Goal: Task Accomplishment & Management: Complete application form

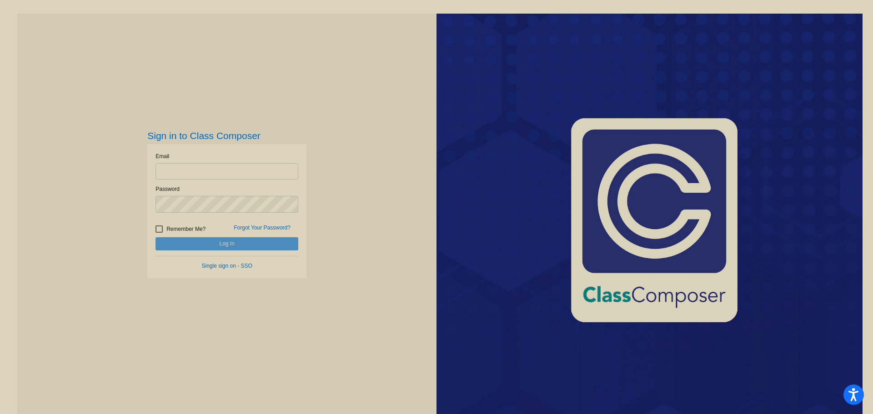
click at [177, 174] on input "email" at bounding box center [227, 171] width 143 height 17
type input "[EMAIL_ADDRESS][DOMAIN_NAME]"
click at [156, 237] on button "Log In" at bounding box center [227, 243] width 143 height 13
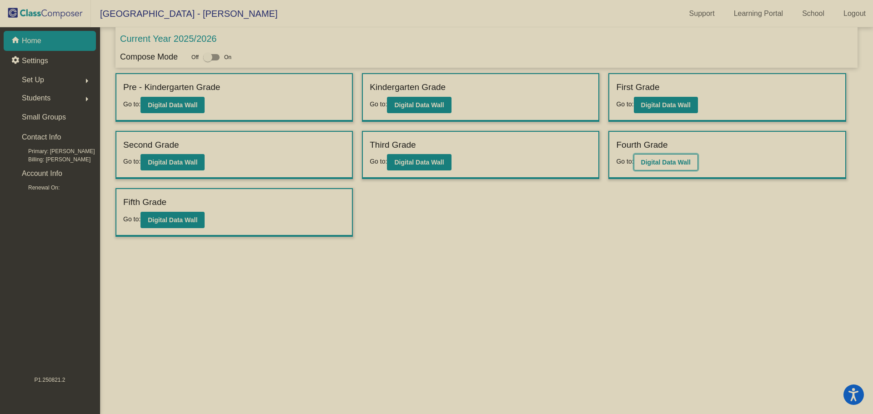
click at [657, 162] on b "Digital Data Wall" at bounding box center [666, 162] width 50 height 7
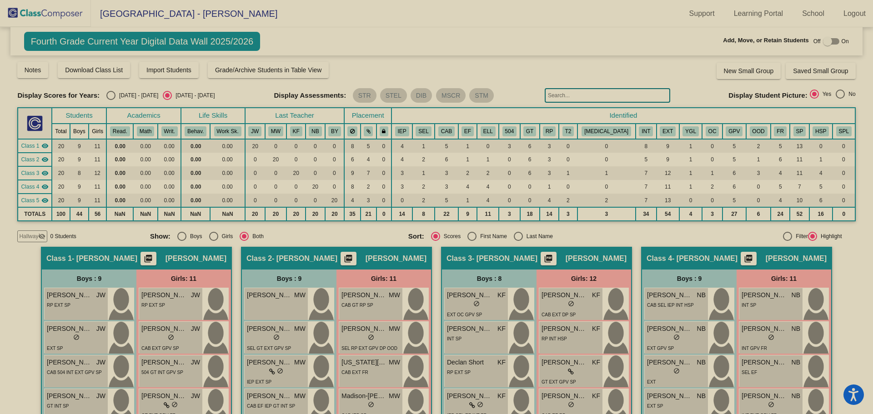
click at [578, 94] on input "text" at bounding box center [608, 95] width 126 height 15
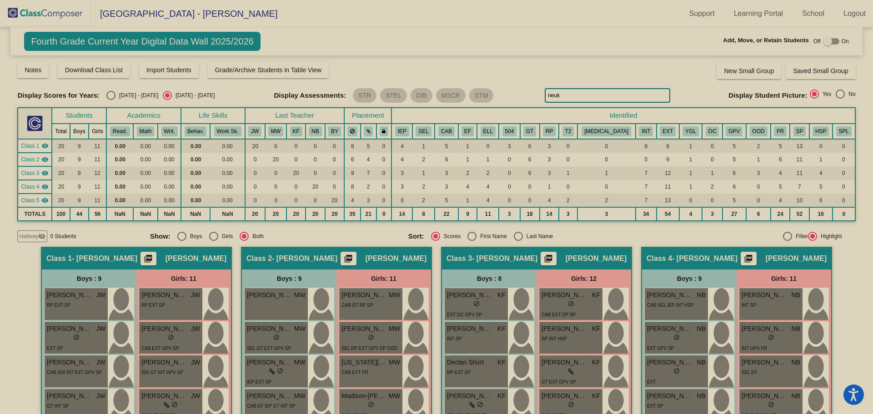
type input "neuk"
click at [162, 65] on button "Import Students" at bounding box center [169, 70] width 60 height 16
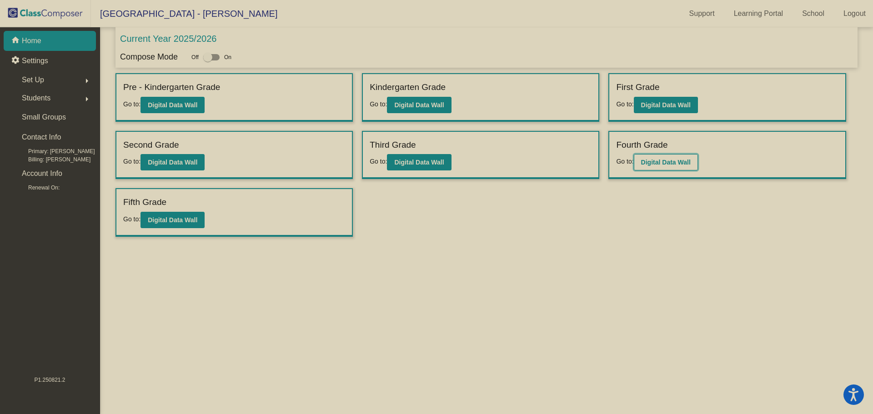
click at [669, 156] on button "Digital Data Wall" at bounding box center [666, 162] width 64 height 16
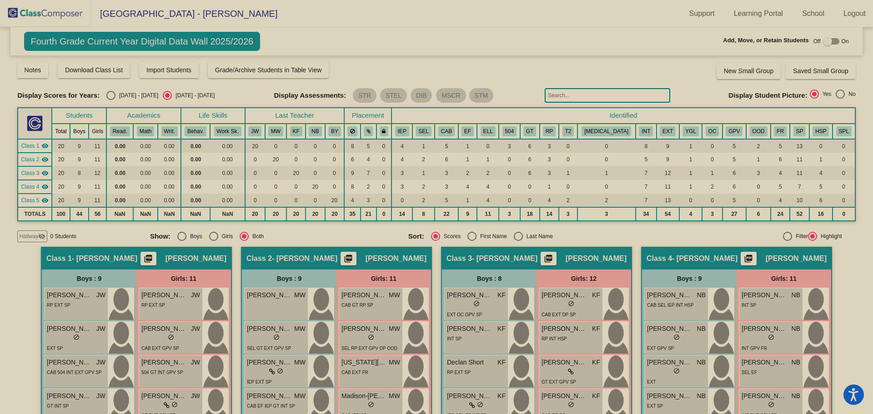
click at [824, 40] on div at bounding box center [827, 41] width 9 height 9
checkbox input "true"
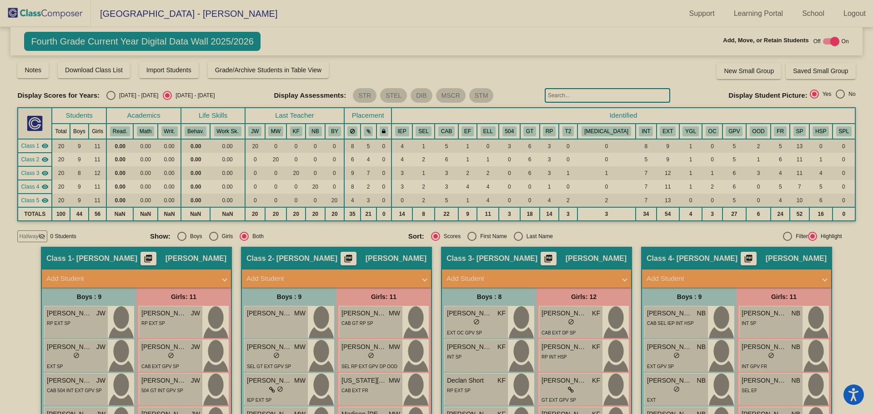
click at [573, 96] on input "text" at bounding box center [608, 95] width 126 height 15
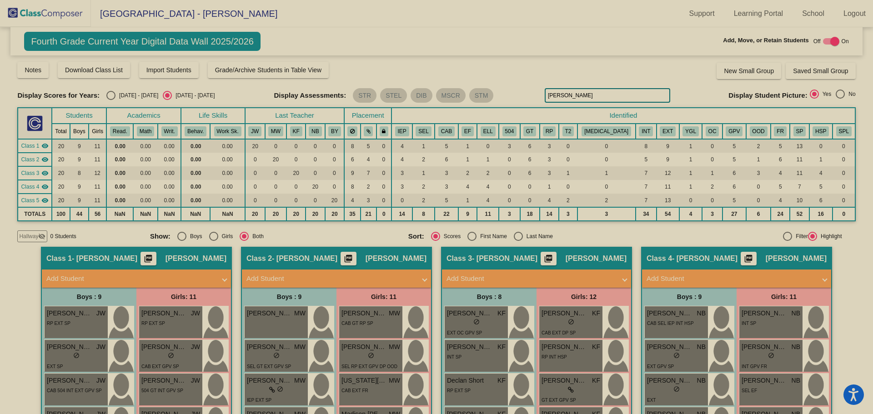
type input "[PERSON_NAME]"
drag, startPoint x: 575, startPoint y: 97, endPoint x: 538, endPoint y: 101, distance: 37.5
click at [538, 101] on div "Display Scores for Years: [DATE] - [DATE] [DATE] - [DATE] Display Assessments: …" at bounding box center [436, 95] width 838 height 15
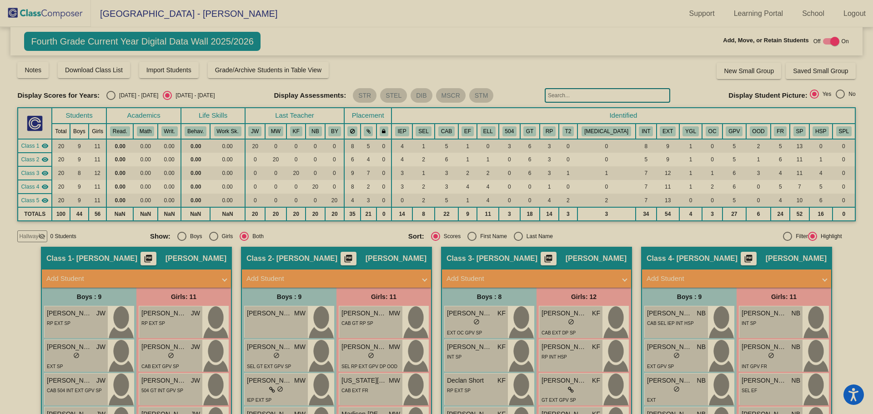
click at [36, 236] on span "Hallway" at bounding box center [28, 236] width 19 height 8
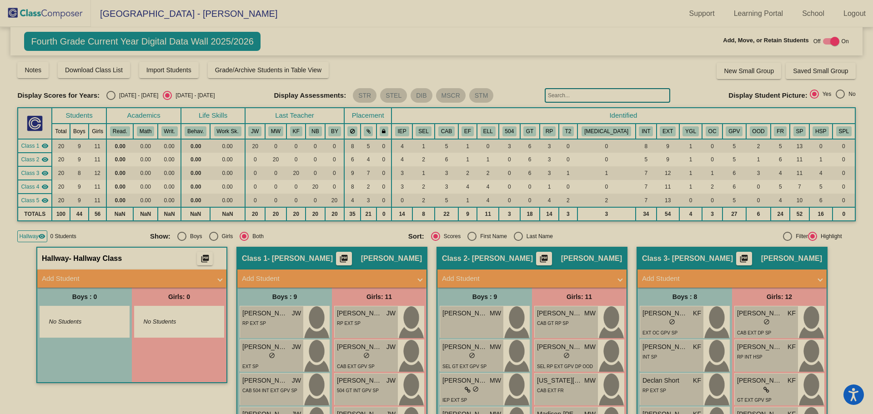
click at [143, 274] on mat-panel-title "Add Student" at bounding box center [126, 279] width 169 height 10
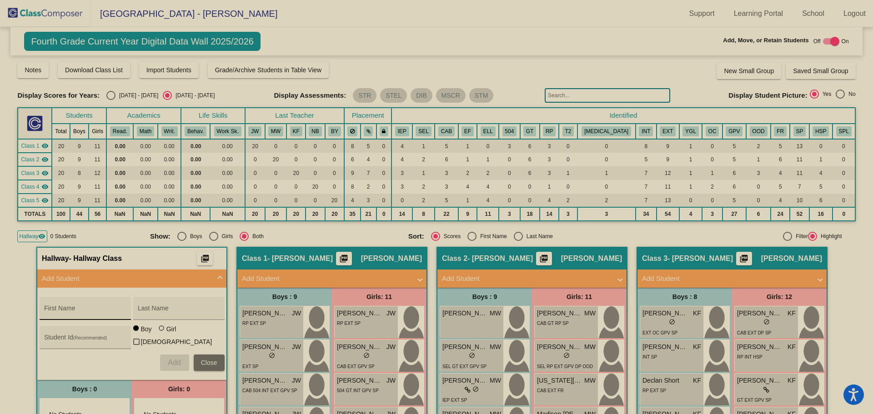
click at [80, 315] on input "First Name" at bounding box center [85, 311] width 82 height 7
type input "[PERSON_NAME]"
click at [192, 313] on input "Last Name" at bounding box center [179, 311] width 82 height 7
click at [165, 310] on input "Neuko" at bounding box center [179, 311] width 82 height 7
type input "[PERSON_NAME]"
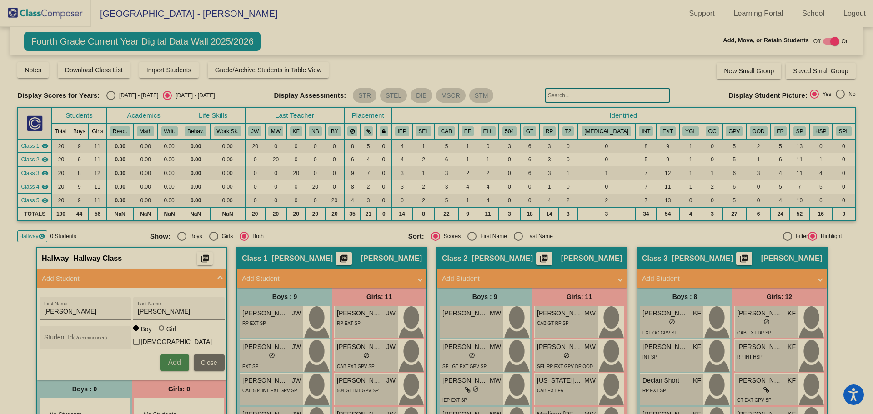
click at [169, 361] on span "Add" at bounding box center [174, 363] width 13 height 8
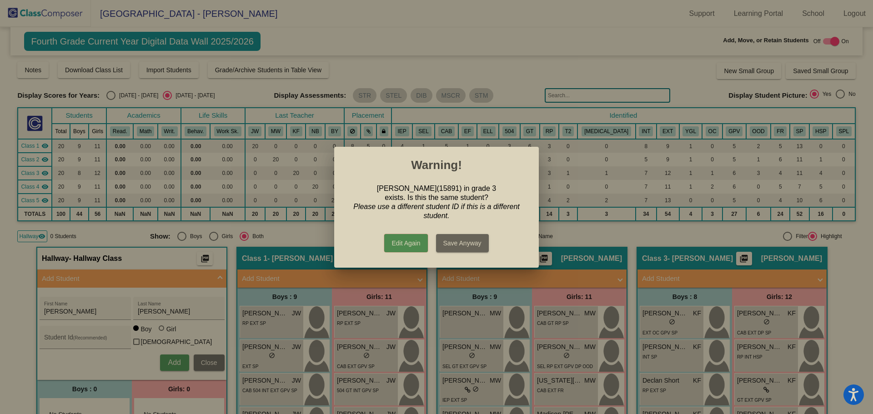
click at [522, 58] on div at bounding box center [436, 207] width 873 height 414
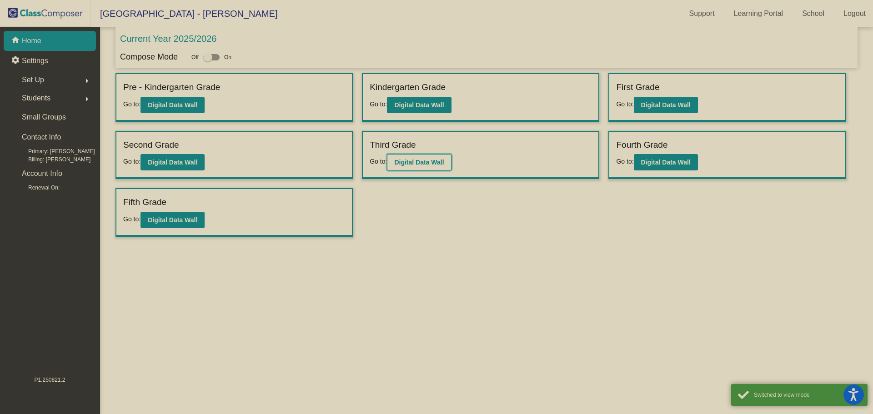
click at [423, 162] on b "Digital Data Wall" at bounding box center [419, 162] width 50 height 7
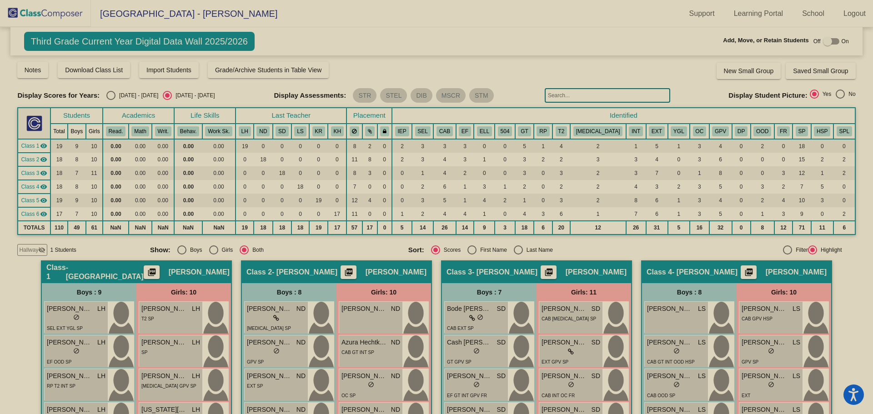
click at [575, 96] on input "text" at bounding box center [608, 95] width 126 height 15
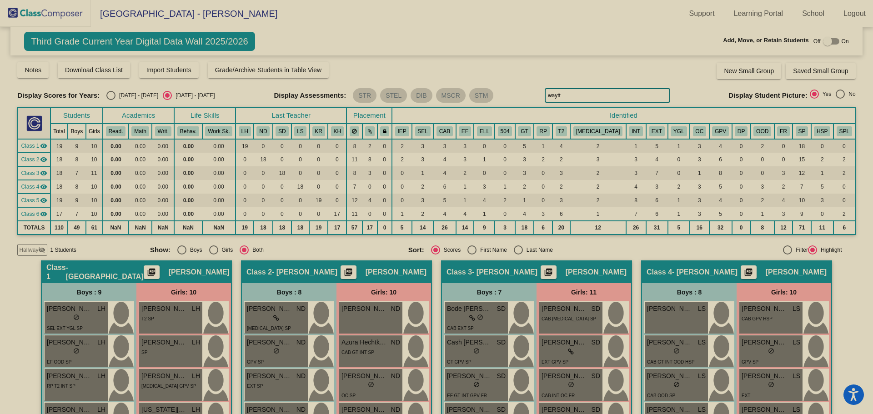
drag, startPoint x: 572, startPoint y: 98, endPoint x: 518, endPoint y: 90, distance: 55.3
click at [519, 93] on div "Display Scores for Years: [DATE] - [DATE] [DATE] - [DATE] Display Assessments: …" at bounding box center [436, 95] width 838 height 15
type input "[PERSON_NAME]"
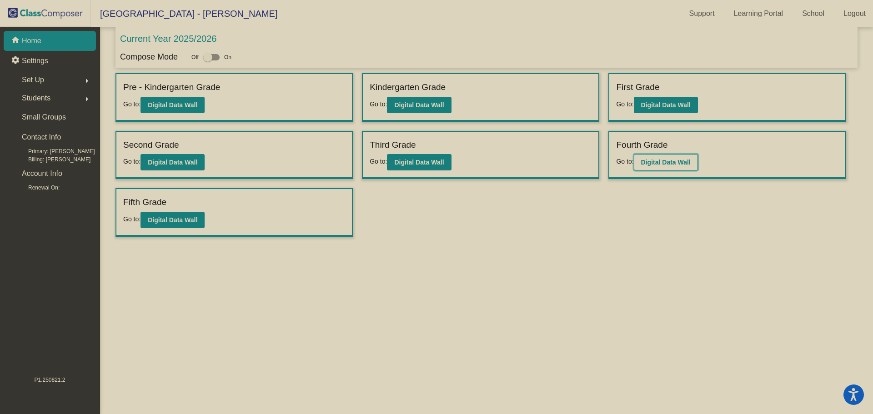
click at [663, 164] on b "Digital Data Wall" at bounding box center [666, 162] width 50 height 7
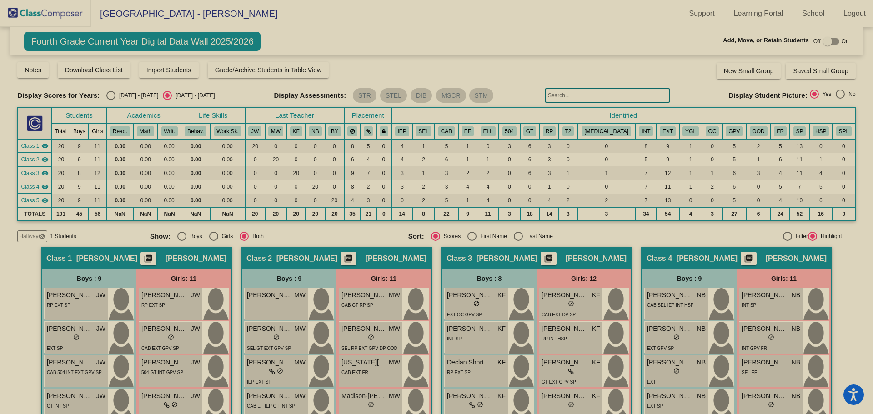
click at [29, 237] on span "Hallway" at bounding box center [28, 236] width 19 height 8
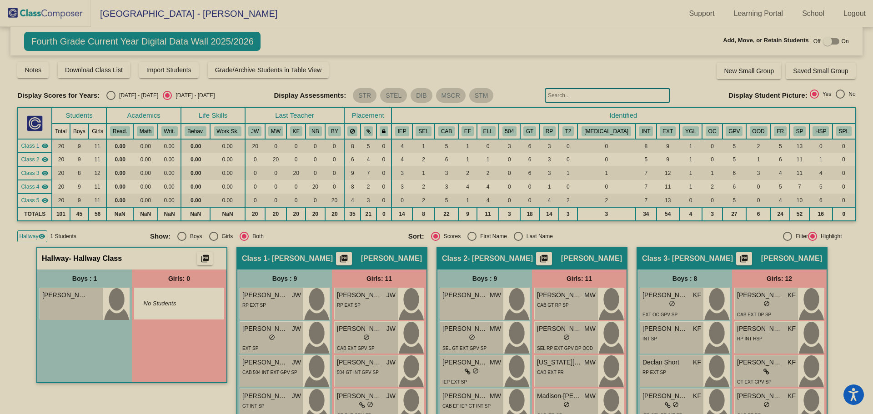
click at [7, 275] on mat-sidenav-content "Fourth Grade Current Year Digital Data Wall 2025/2026 Add, Move, or Retain Stud…" at bounding box center [436, 220] width 873 height 387
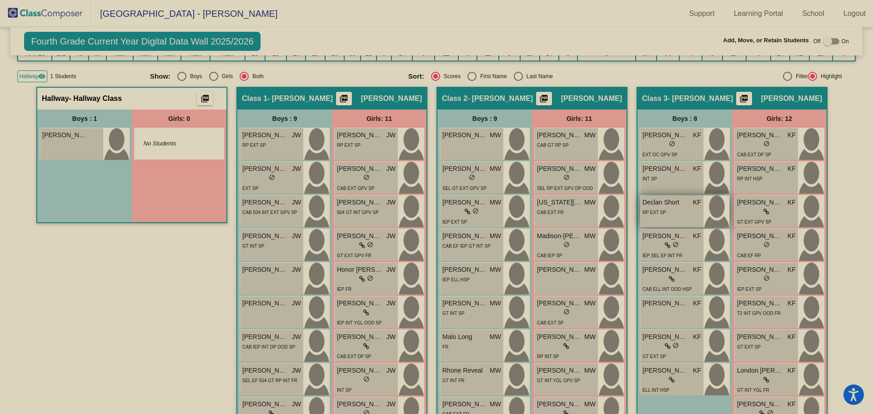
scroll to position [81, 0]
